Goal: Transaction & Acquisition: Purchase product/service

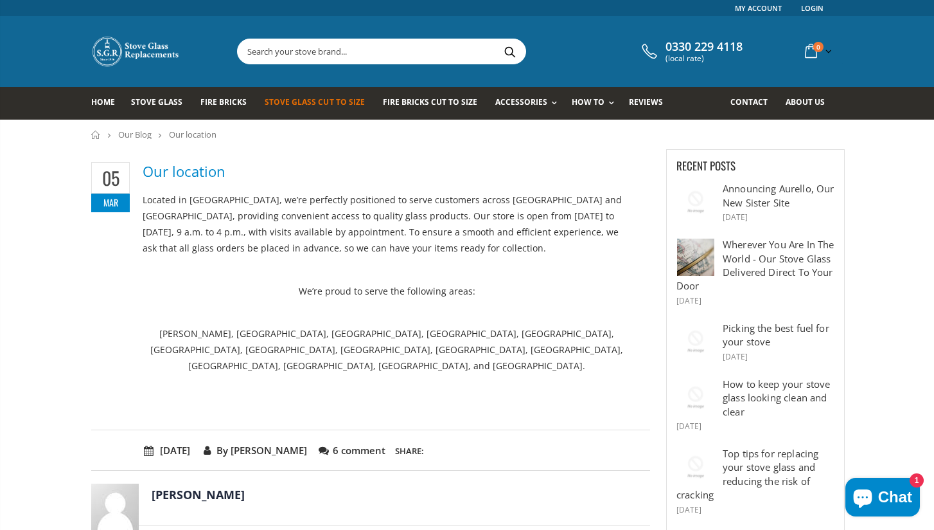
click at [281, 103] on span "Stove Glass Cut To Size" at bounding box center [315, 101] width 100 height 11
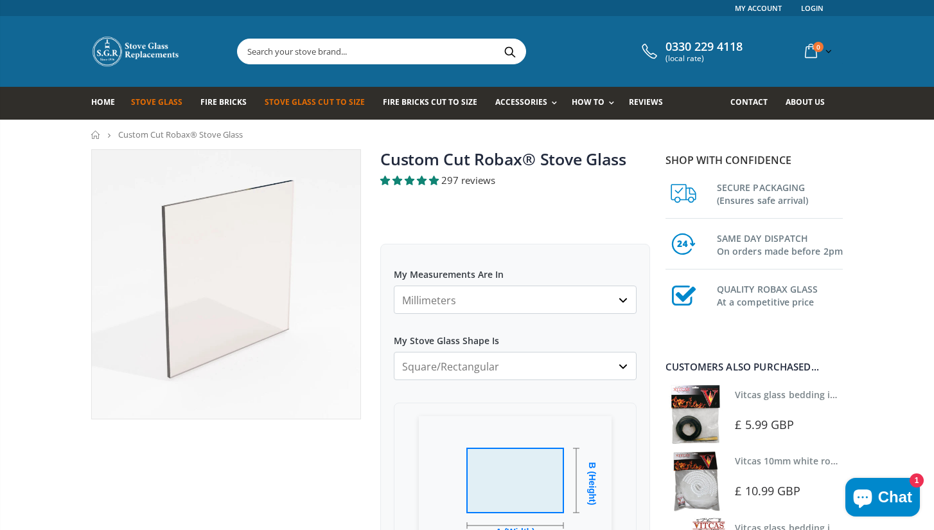
click at [152, 104] on span "Stove Glass" at bounding box center [156, 101] width 51 height 11
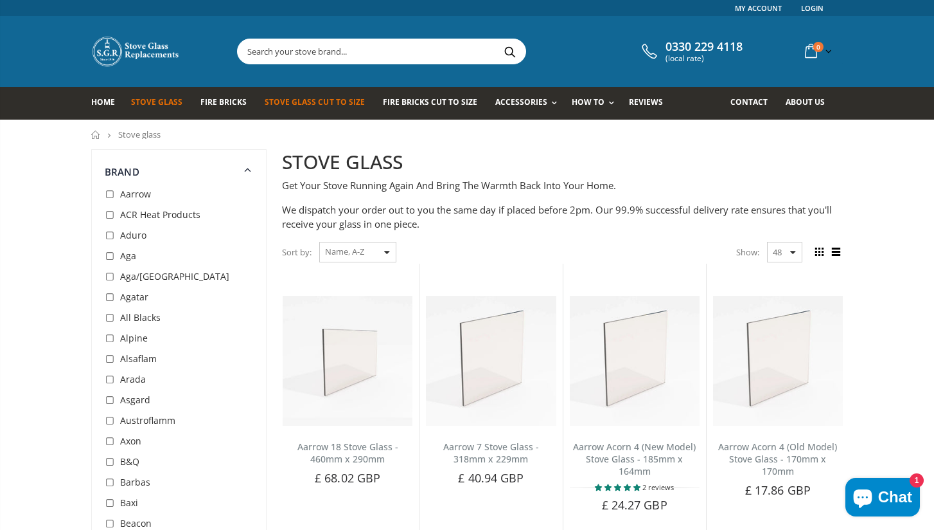
click at [291, 103] on span "Stove Glass Cut To Size" at bounding box center [315, 101] width 100 height 11
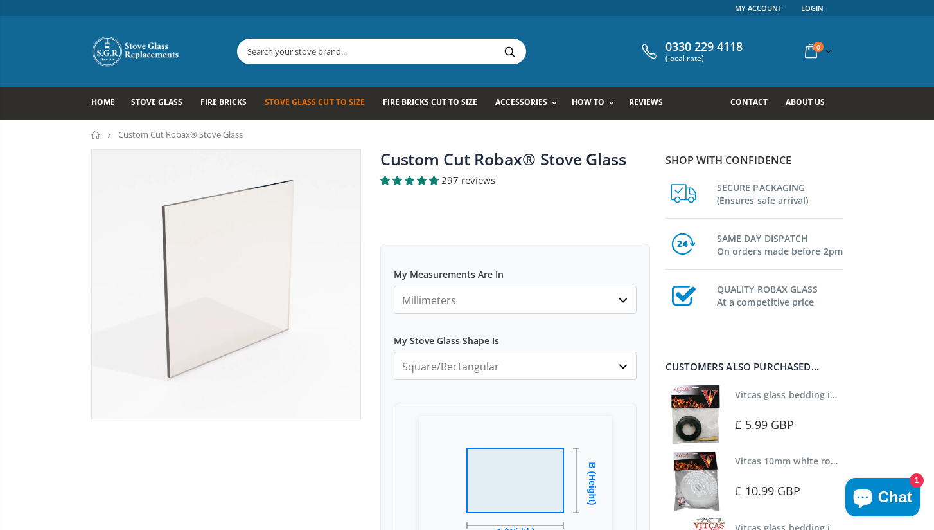
click at [250, 50] on input "text" at bounding box center [454, 51] width 432 height 24
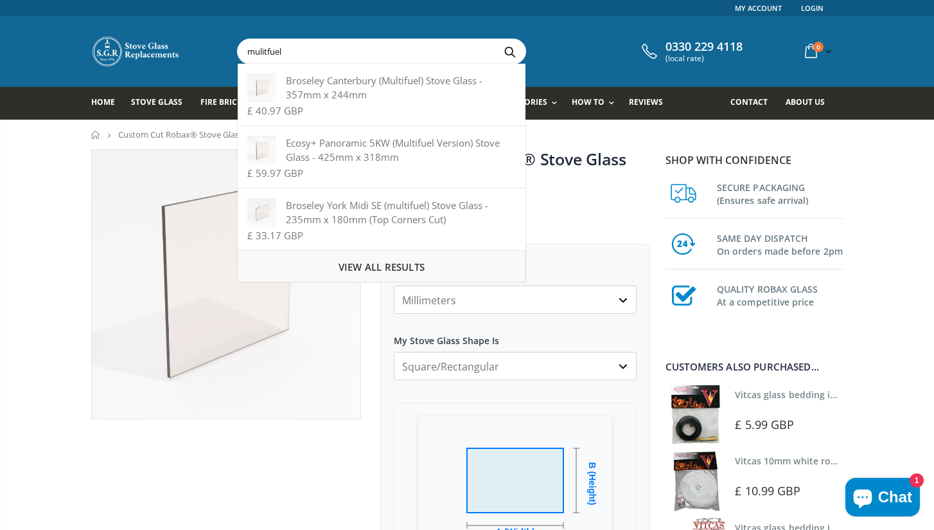
type input "mulitfuel"
click at [362, 268] on span "View all results" at bounding box center [382, 266] width 86 height 13
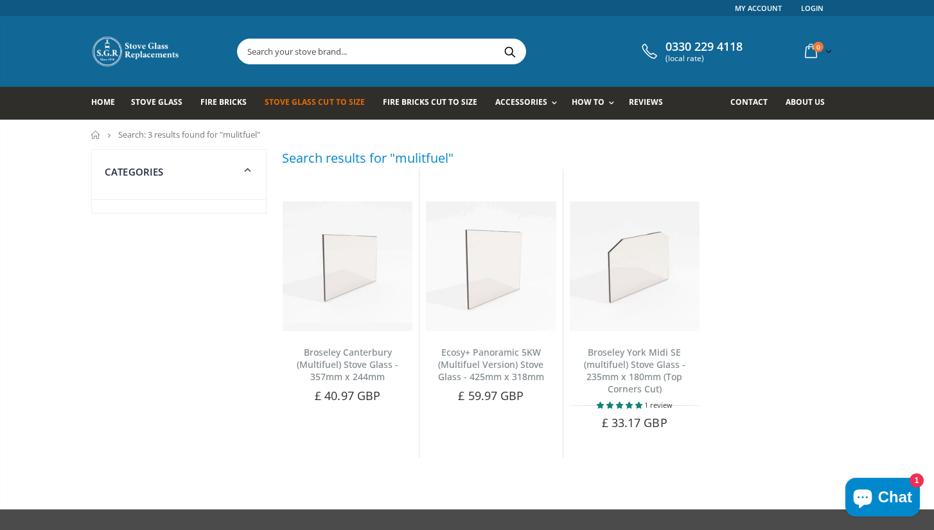
click at [297, 101] on span "Stove Glass Cut To Size" at bounding box center [315, 101] width 100 height 11
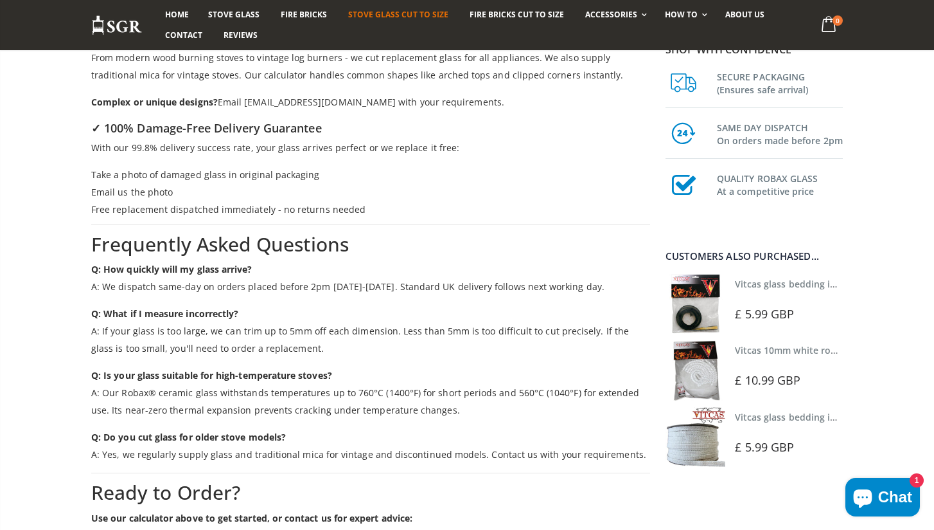
scroll to position [1902, 0]
drag, startPoint x: 102, startPoint y: 371, endPoint x: 216, endPoint y: 374, distance: 114.4
click at [216, 374] on p "Q: Is your glass suitable for high-temperature stoves? A: Our Robax® ceramic gl…" at bounding box center [370, 393] width 559 height 52
copy p "Our Robax® ceramic glass"
click at [396, 12] on span "Stove Glass Cut To Size" at bounding box center [398, 14] width 100 height 11
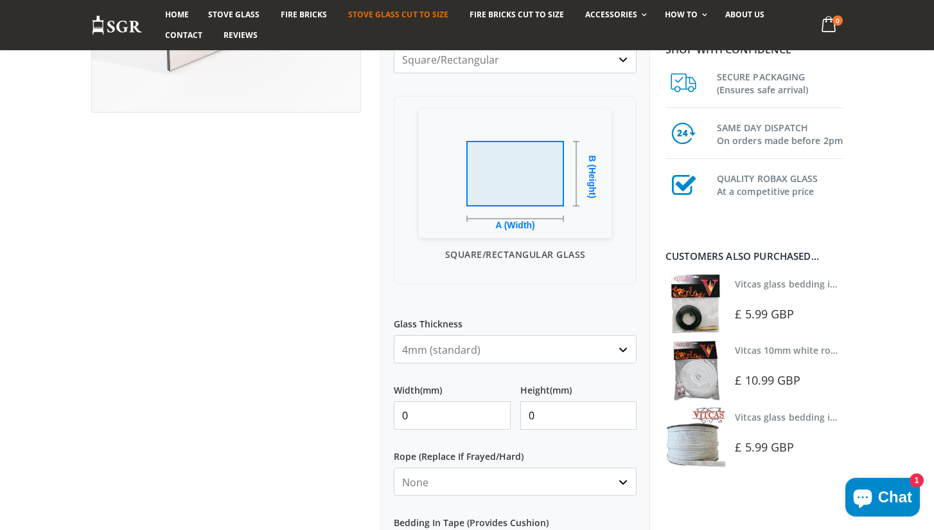
scroll to position [309, 0]
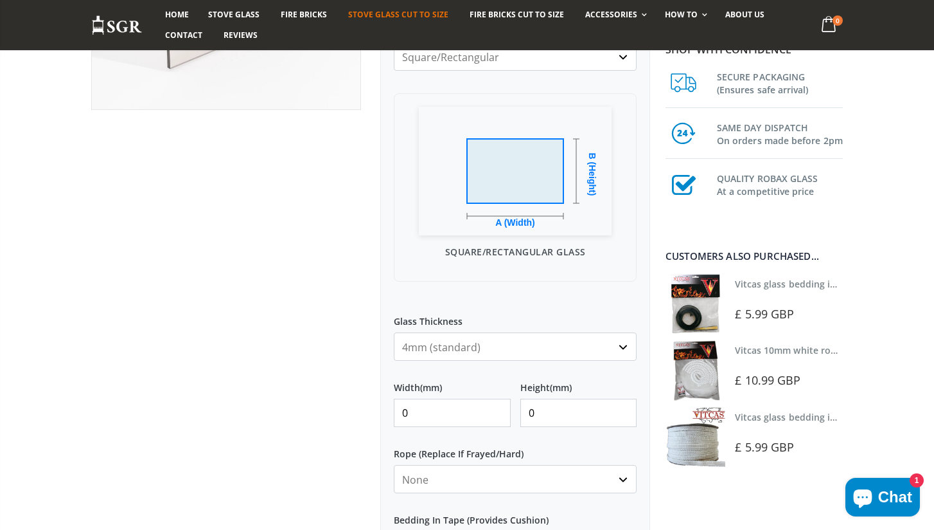
click at [624, 416] on input "0" at bounding box center [579, 412] width 117 height 28
click at [623, 409] on input "1" at bounding box center [579, 412] width 117 height 28
click at [623, 409] on input "2" at bounding box center [579, 412] width 117 height 28
click at [623, 409] on input "43" at bounding box center [579, 412] width 117 height 28
type input "4"
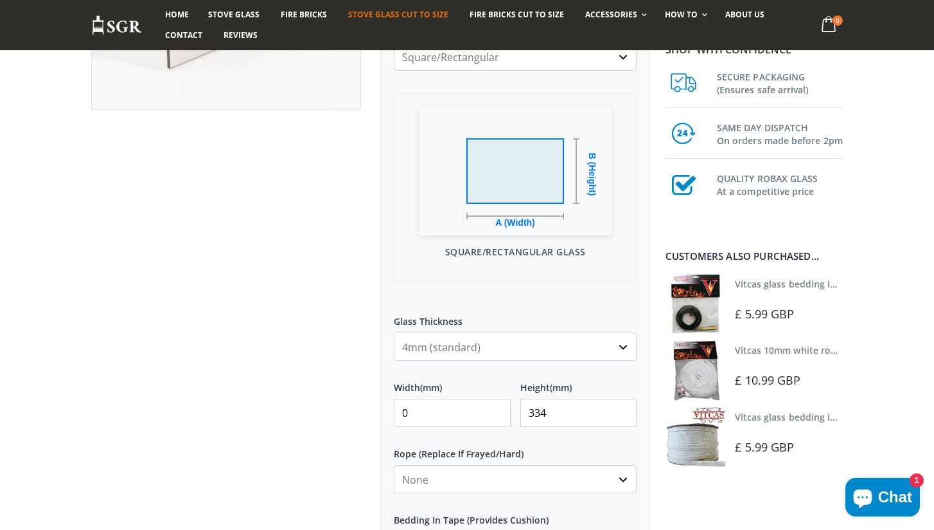
type input "334"
click at [495, 413] on input "0" at bounding box center [452, 412] width 117 height 28
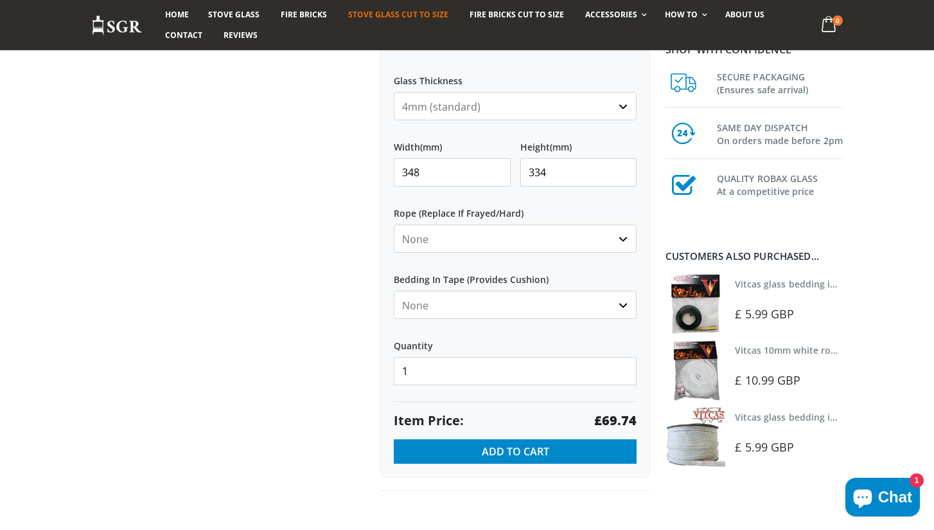
scroll to position [552, 0]
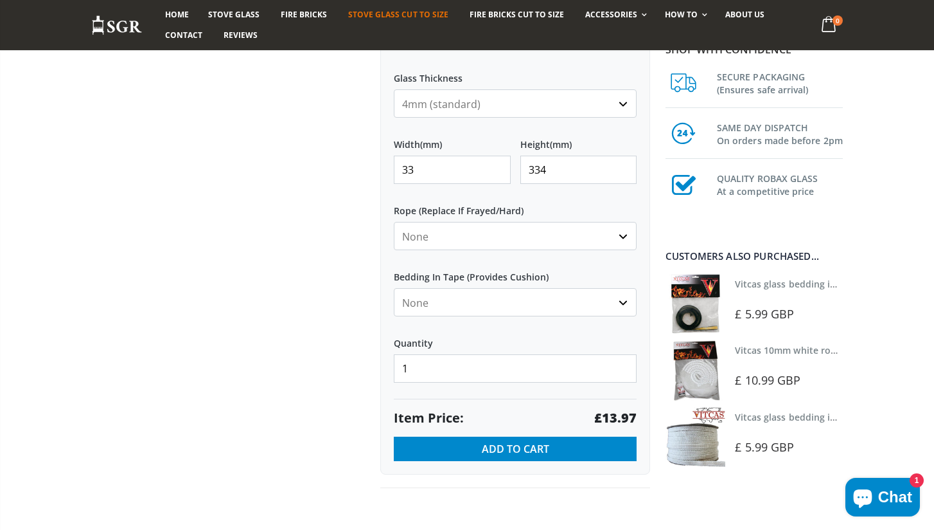
type input "3"
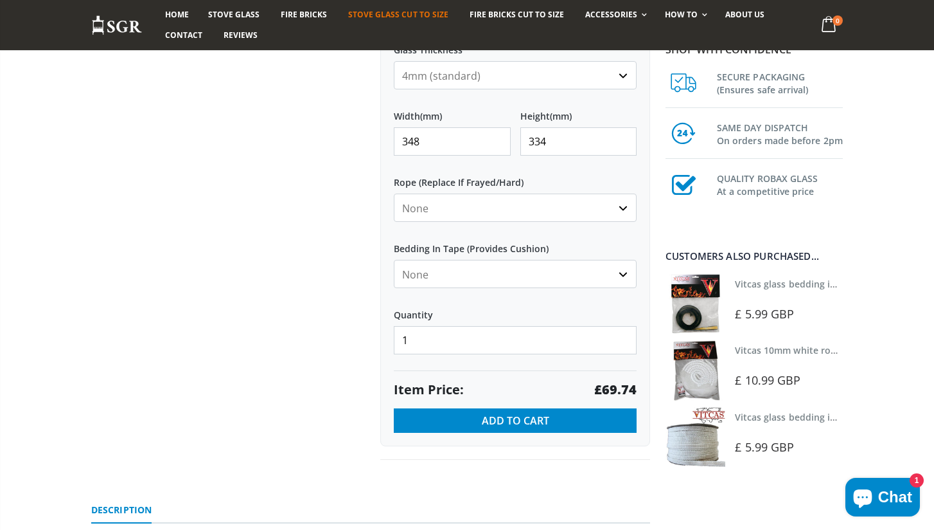
scroll to position [584, 0]
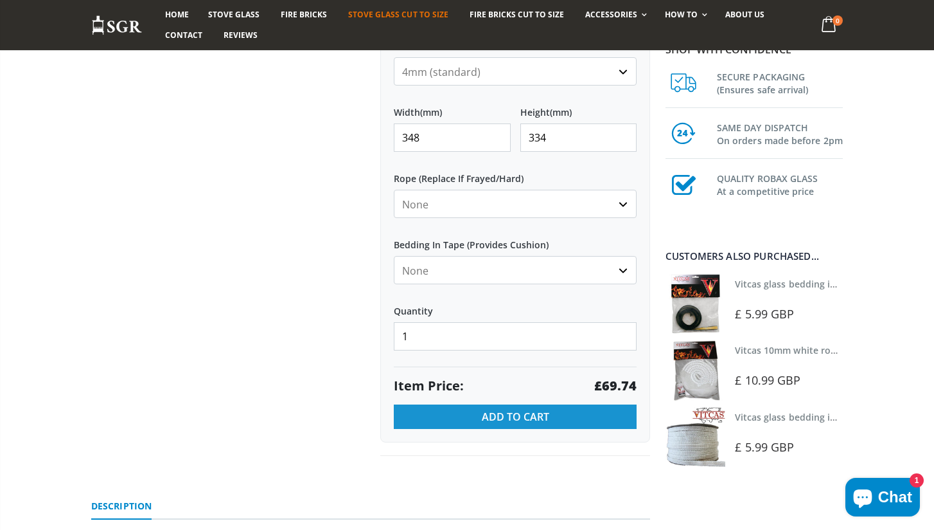
type input "348"
click at [499, 413] on span "Add to Cart" at bounding box center [515, 416] width 67 height 14
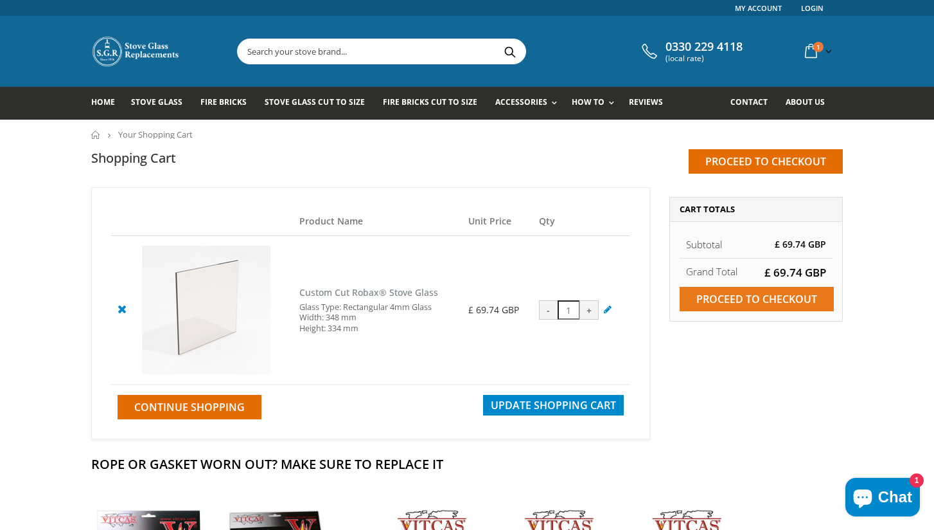
click at [736, 303] on input "Proceed to checkout" at bounding box center [757, 299] width 154 height 24
